Goal: Task Accomplishment & Management: Manage account settings

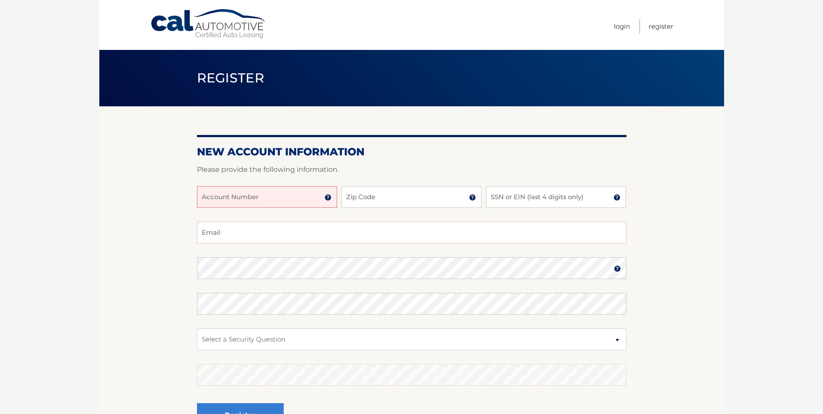
click at [293, 197] on input "Account Number" at bounding box center [267, 197] width 140 height 22
click at [327, 199] on img at bounding box center [328, 197] width 7 height 7
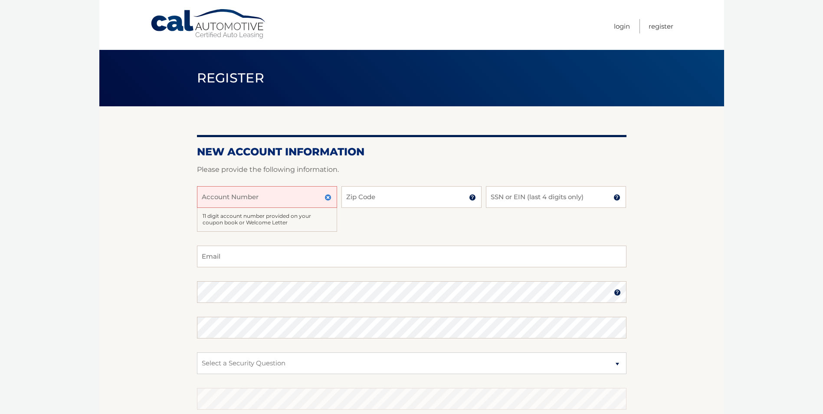
click at [246, 196] on input "Account Number" at bounding box center [267, 197] width 140 height 22
type input "44456000686"
click at [421, 224] on div "44456000686 Account Number 11 digit account number provided on your coupon book…" at bounding box center [412, 215] width 430 height 59
click at [411, 196] on input "Zip Code" at bounding box center [412, 197] width 140 height 22
type input "33607"
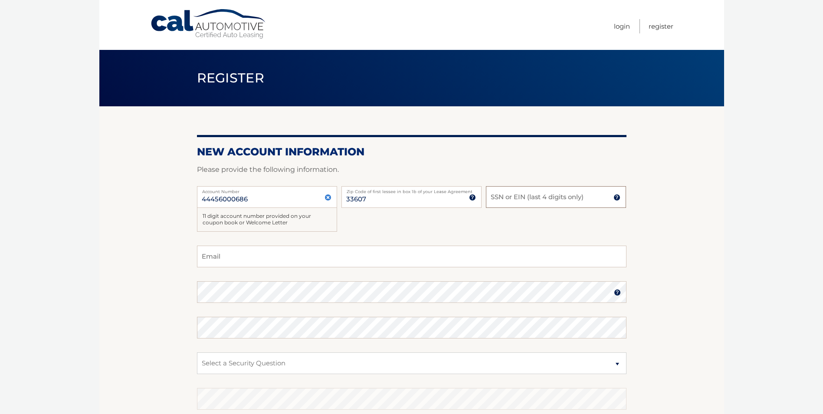
click at [524, 195] on input "SSN or EIN (last 4 digits only)" at bounding box center [556, 197] width 140 height 22
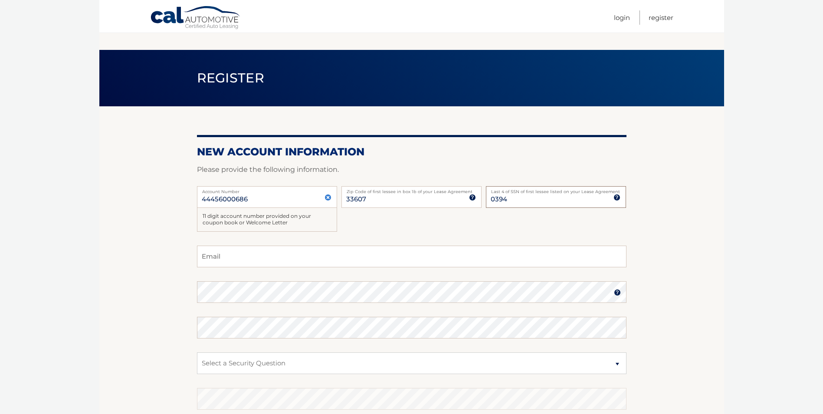
scroll to position [87, 0]
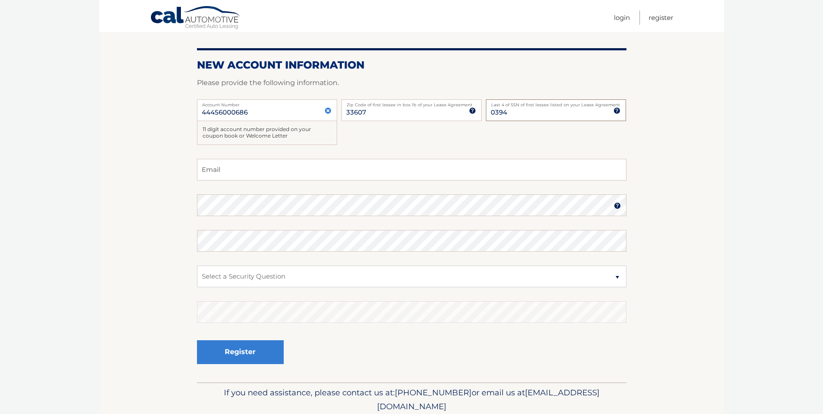
type input "0394"
click at [326, 170] on input "Email" at bounding box center [412, 170] width 430 height 22
type input "damir.nbd@gmail.com"
click at [299, 275] on select "Select a Security Question What was the name of your elementary school? What is…" at bounding box center [412, 277] width 430 height 22
select select "4"
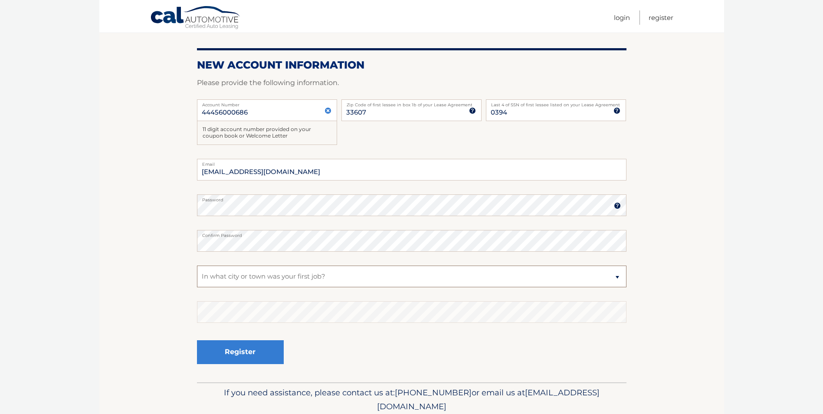
click at [197, 266] on select "Select a Security Question What was the name of your elementary school? What is…" at bounding box center [412, 277] width 430 height 22
click at [247, 356] on button "Register" at bounding box center [240, 352] width 87 height 24
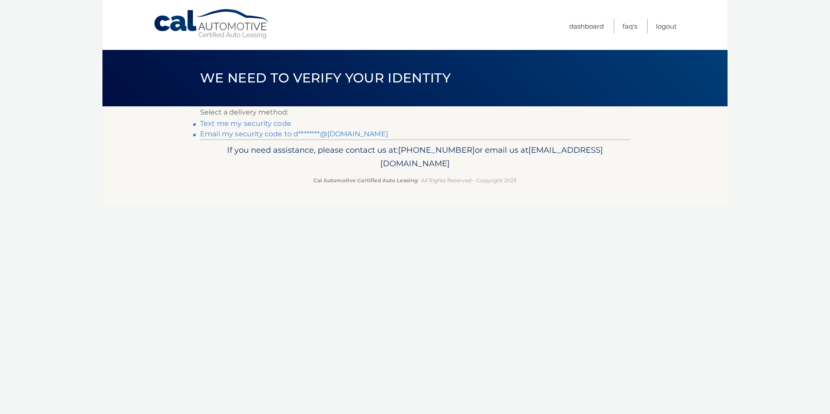
click at [261, 133] on link "Email my security code to d********@[DOMAIN_NAME]" at bounding box center [294, 134] width 188 height 8
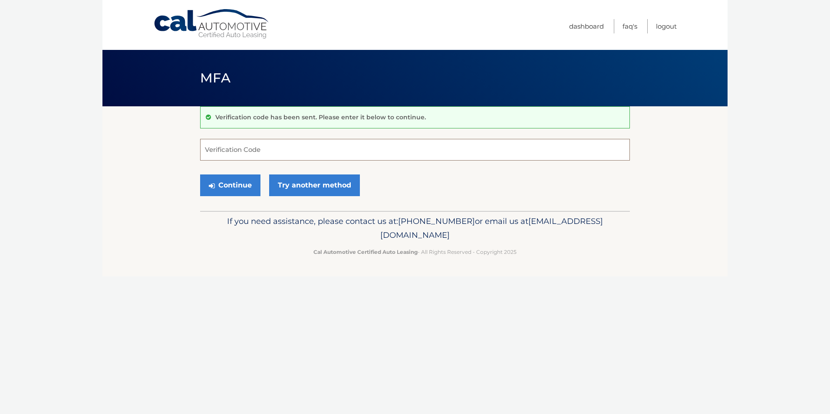
click at [253, 146] on input "Verification Code" at bounding box center [415, 150] width 430 height 22
type input "851814"
click at [219, 184] on button "Continue" at bounding box center [230, 185] width 60 height 22
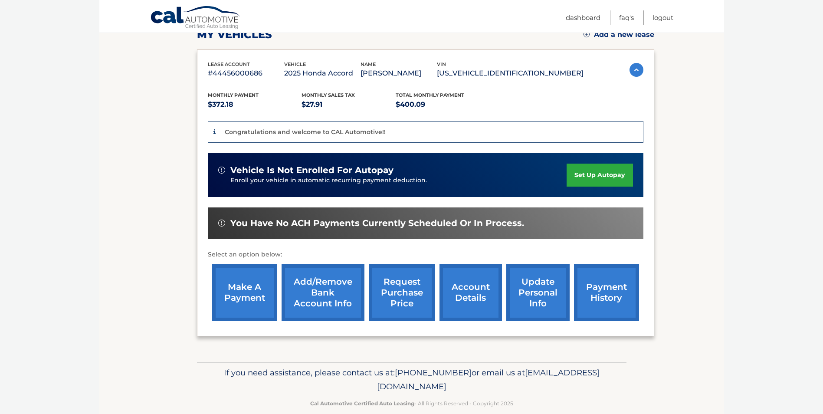
scroll to position [87, 0]
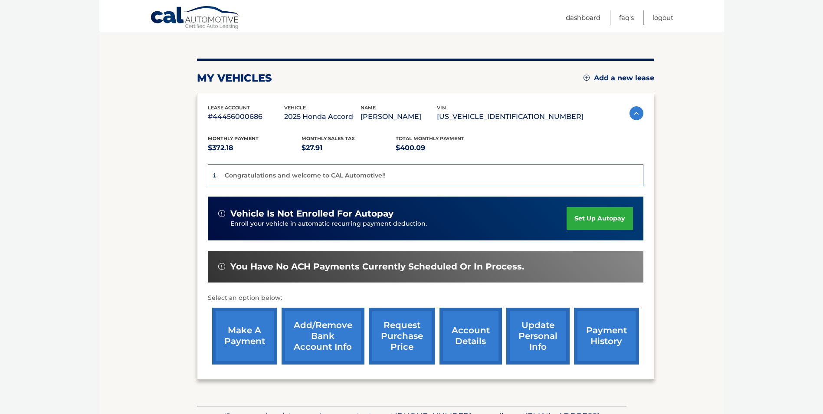
click at [591, 222] on link "set up autopay" at bounding box center [600, 218] width 66 height 23
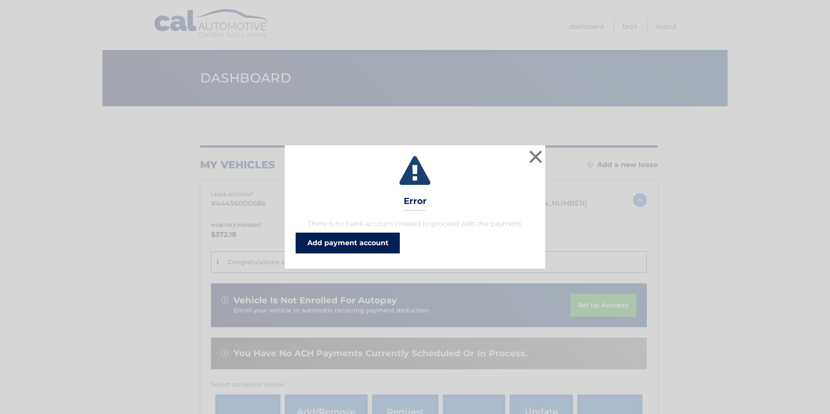
click at [357, 245] on link "Add payment account" at bounding box center [348, 243] width 104 height 21
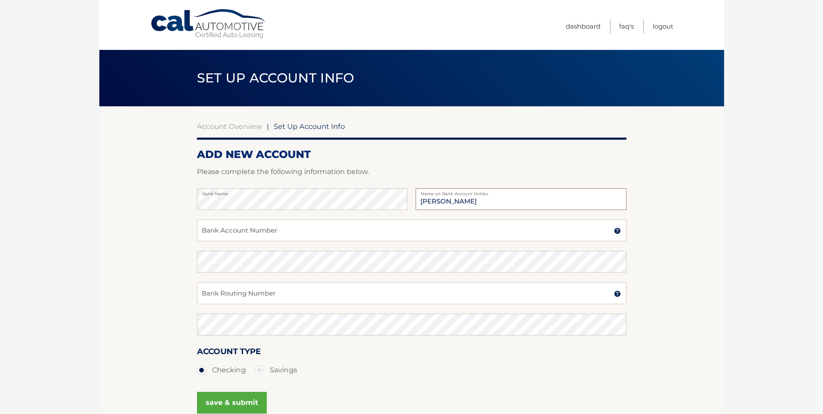
type input "[PERSON_NAME]"
click at [257, 222] on input "Bank Account Number" at bounding box center [412, 231] width 430 height 22
click at [616, 232] on img at bounding box center [617, 230] width 7 height 7
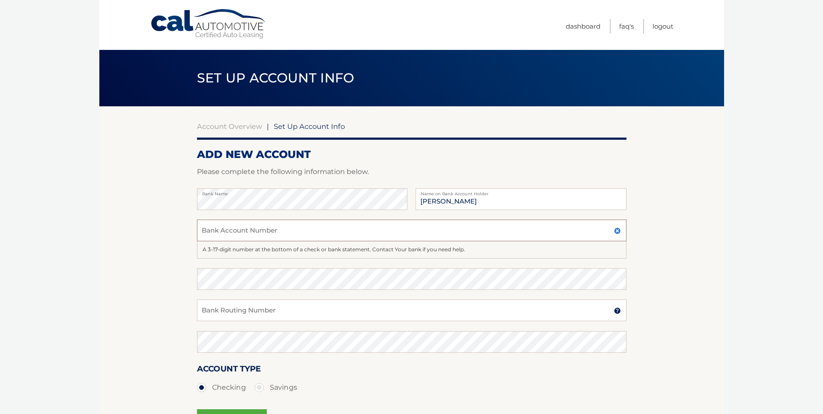
click at [245, 235] on input "Bank Account Number" at bounding box center [412, 231] width 430 height 22
paste input "323197357"
type input "323197357"
click at [145, 223] on section "Account Overview | Set Up Account Info ADD NEW ACCOUNT Please complete the foll…" at bounding box center [411, 280] width 625 height 349
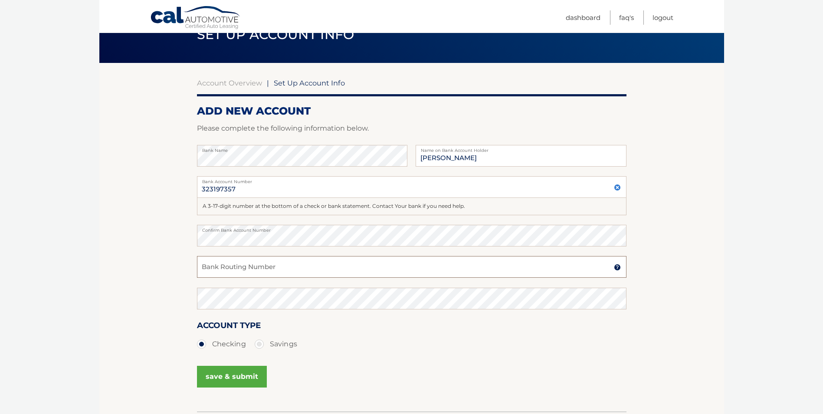
click at [231, 272] on input "Bank Routing Number" at bounding box center [412, 267] width 430 height 22
paste input "267084131"
type input "267084131"
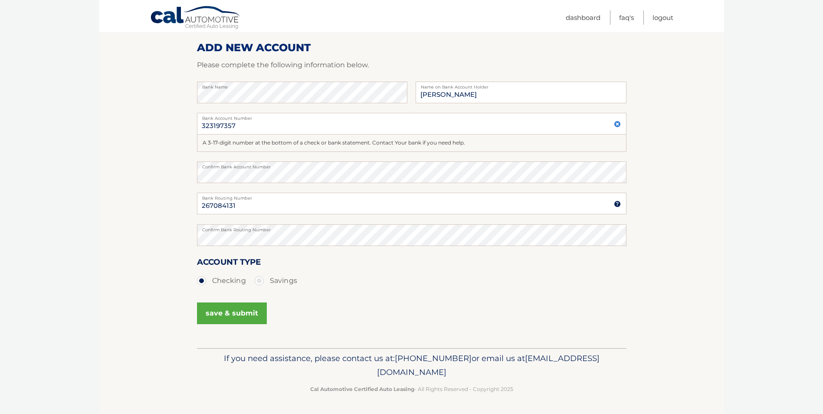
click at [161, 307] on section "Account Overview | Set Up Account Info ADD NEW ACCOUNT Please complete the foll…" at bounding box center [411, 174] width 625 height 349
click at [234, 315] on button "save & submit" at bounding box center [232, 314] width 70 height 22
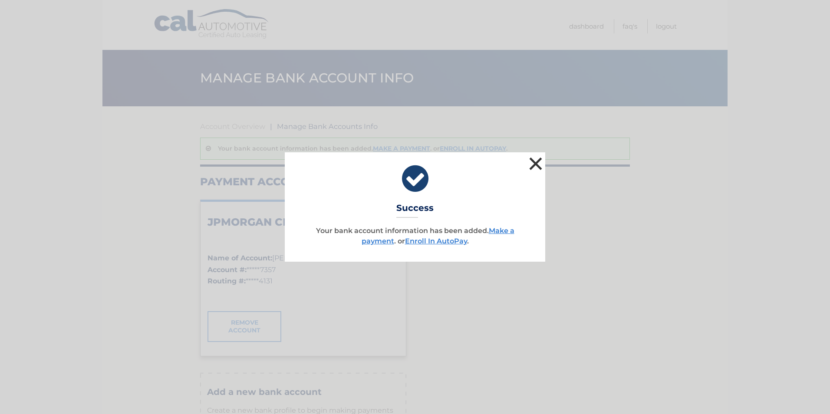
click at [541, 165] on button "×" at bounding box center [535, 163] width 17 height 17
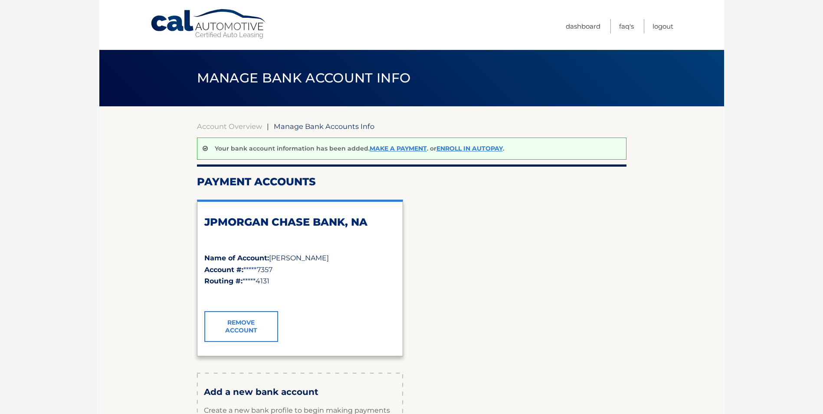
click at [541, 165] on div at bounding box center [412, 166] width 430 height 2
click at [467, 148] on link "Enroll In AutoPay" at bounding box center [470, 149] width 66 height 8
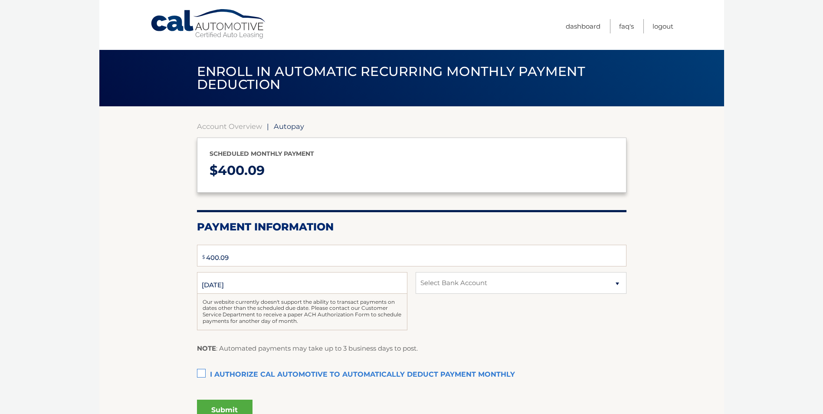
select select "Y2ZiZmIzMWItMGM1MC00ZmIxLTlhZjktYWZhZDBjMmY4YmVj"
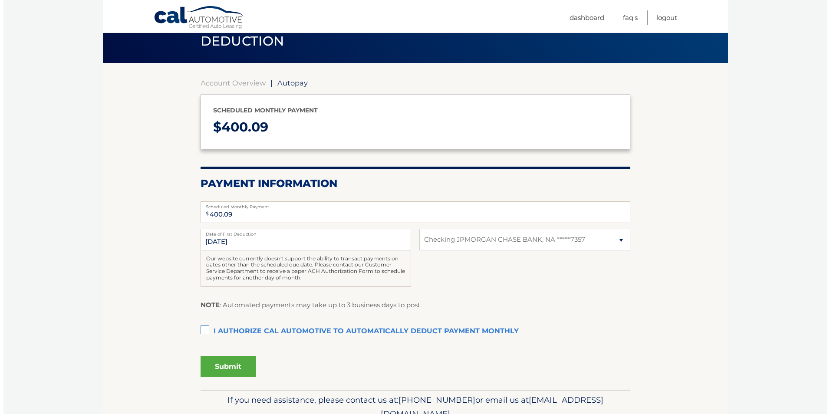
scroll to position [85, 0]
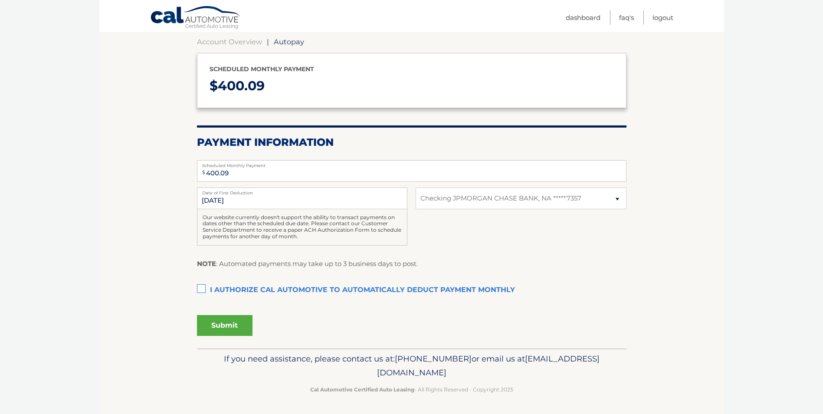
click at [201, 290] on label "I authorize cal automotive to automatically deduct payment monthly This checkbo…" at bounding box center [412, 290] width 430 height 17
click at [0, 0] on input "I authorize cal automotive to automatically deduct payment monthly This checkbo…" at bounding box center [0, 0] width 0 height 0
click at [229, 323] on button "Submit" at bounding box center [225, 325] width 56 height 21
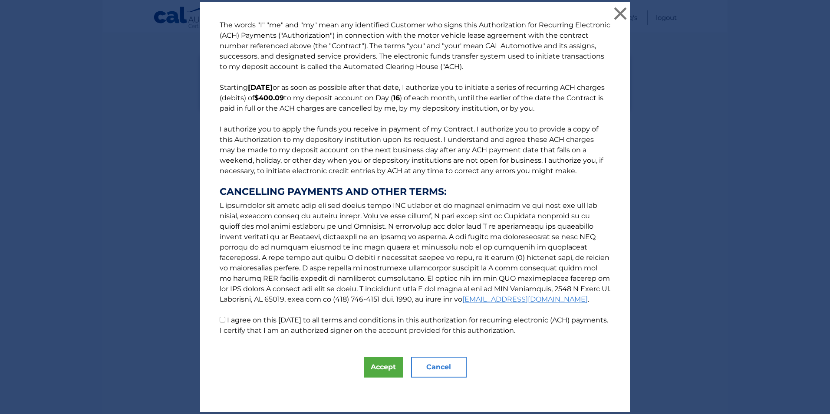
click at [221, 319] on input "I agree on this 09/11/2025 to all terms and conditions in this authorization fo…" at bounding box center [223, 320] width 6 height 6
checkbox input "true"
click at [374, 367] on button "Accept" at bounding box center [383, 367] width 39 height 21
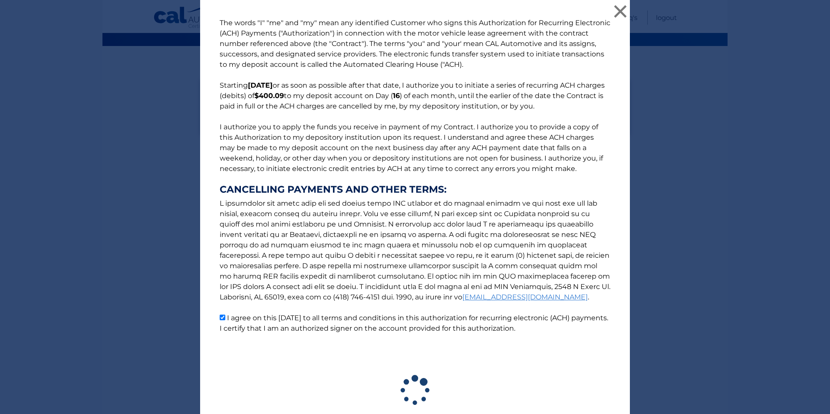
scroll to position [60, 0]
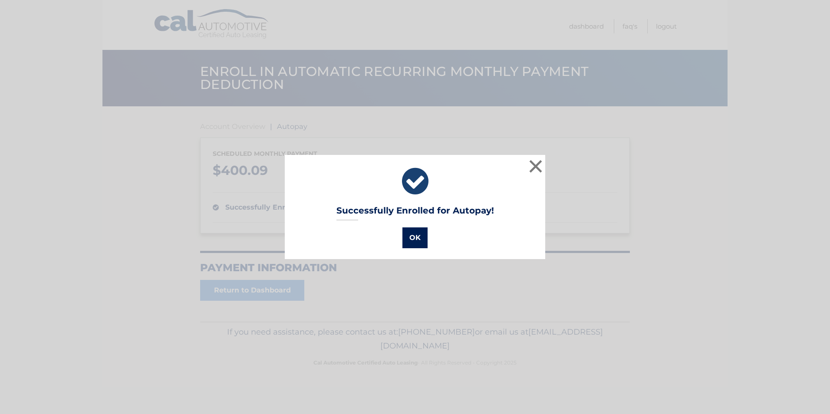
click at [414, 233] on button "OK" at bounding box center [414, 237] width 25 height 21
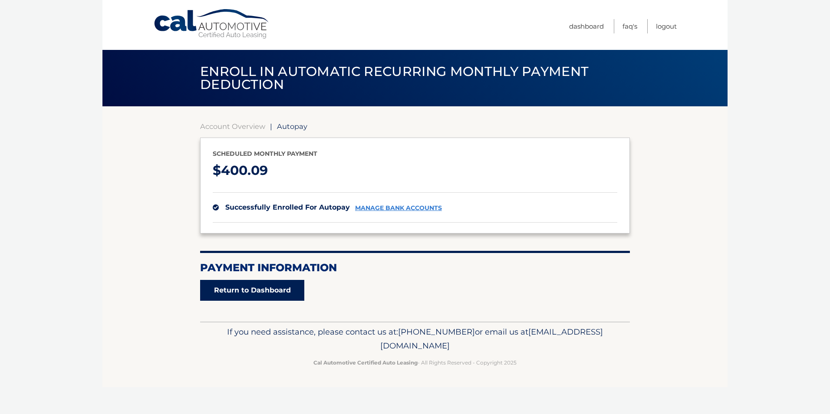
drag, startPoint x: 262, startPoint y: 295, endPoint x: 246, endPoint y: 295, distance: 16.5
click at [262, 295] on link "Return to Dashboard" at bounding box center [252, 290] width 104 height 21
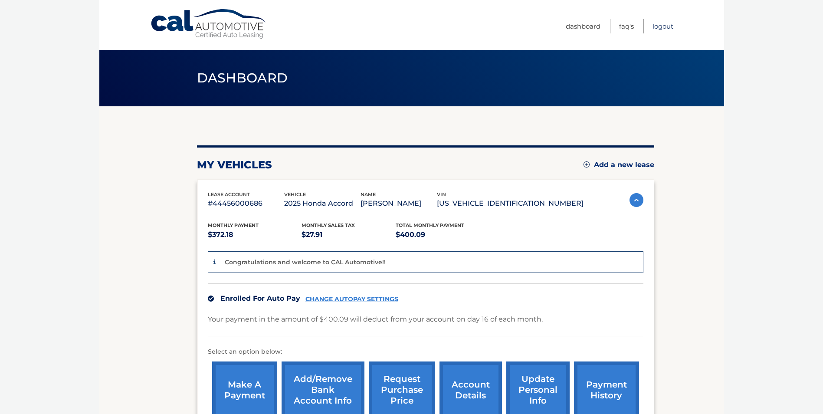
click at [668, 28] on link "Logout" at bounding box center [663, 26] width 21 height 14
